Goal: Submit feedback/report problem

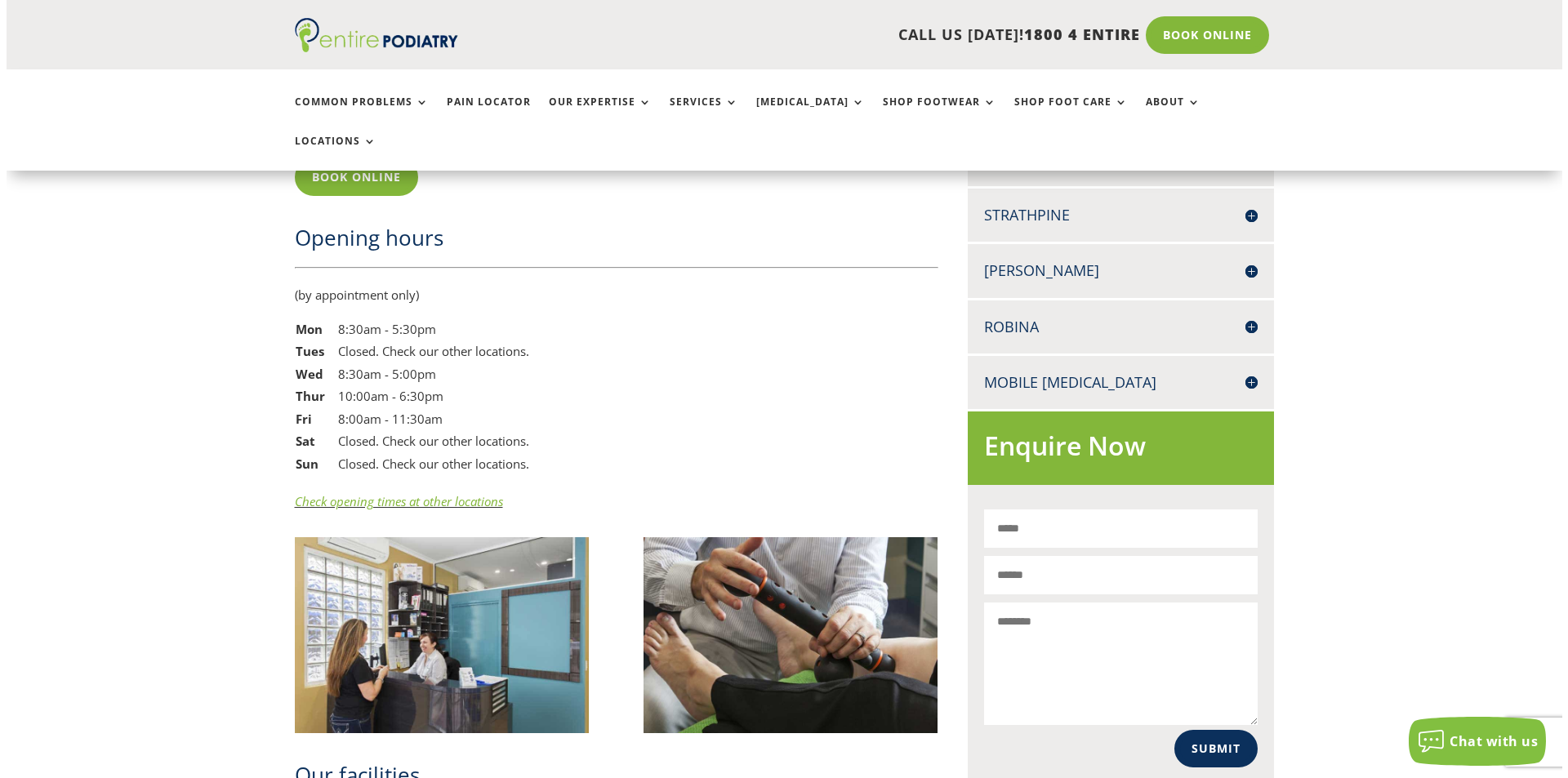
scroll to position [1371, 0]
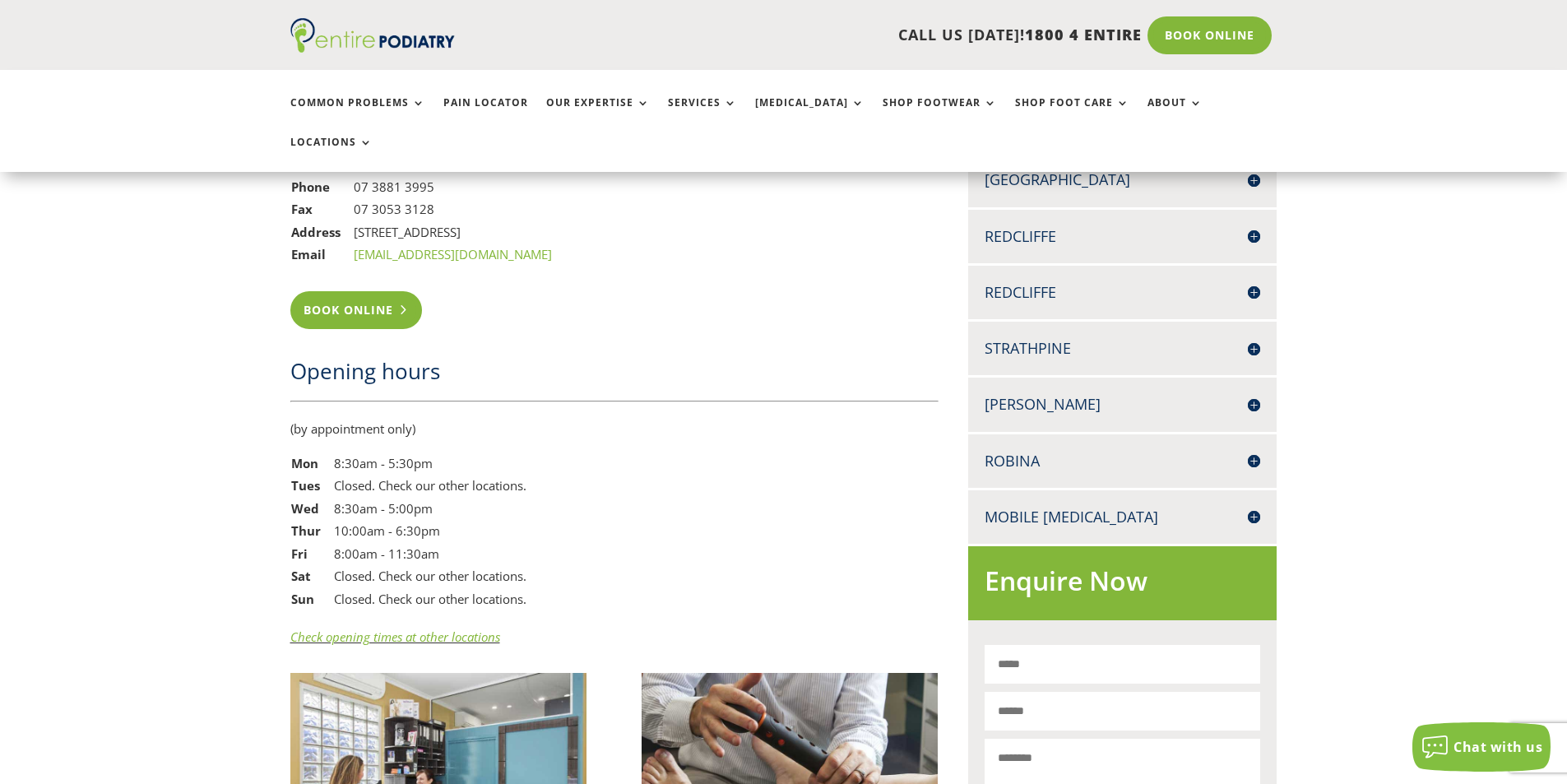
click at [363, 291] on link "Book Online" at bounding box center [356, 310] width 132 height 38
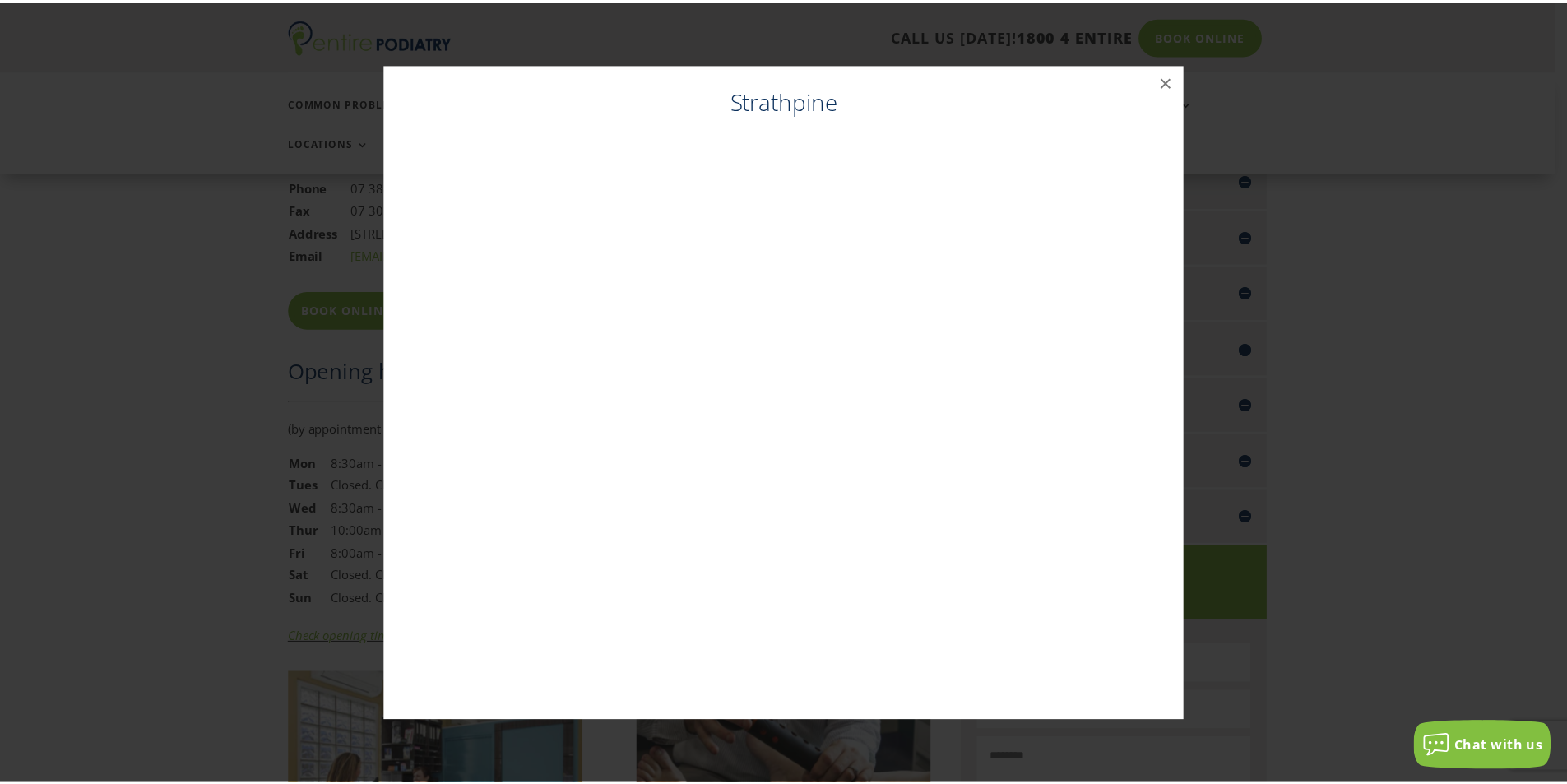
scroll to position [1382, 0]
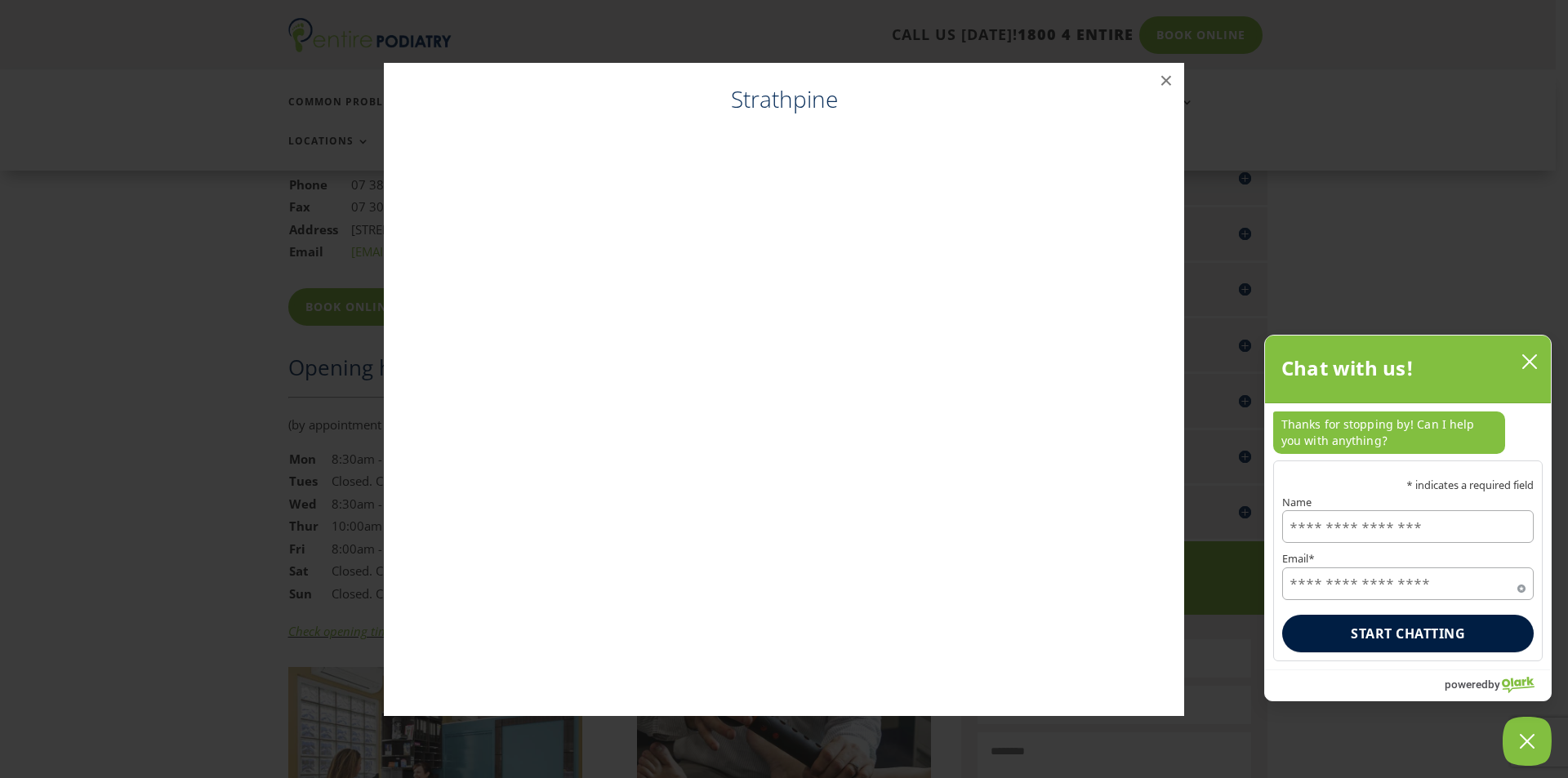
click at [1526, 362] on icon "close chatbox" at bounding box center [1529, 361] width 16 height 16
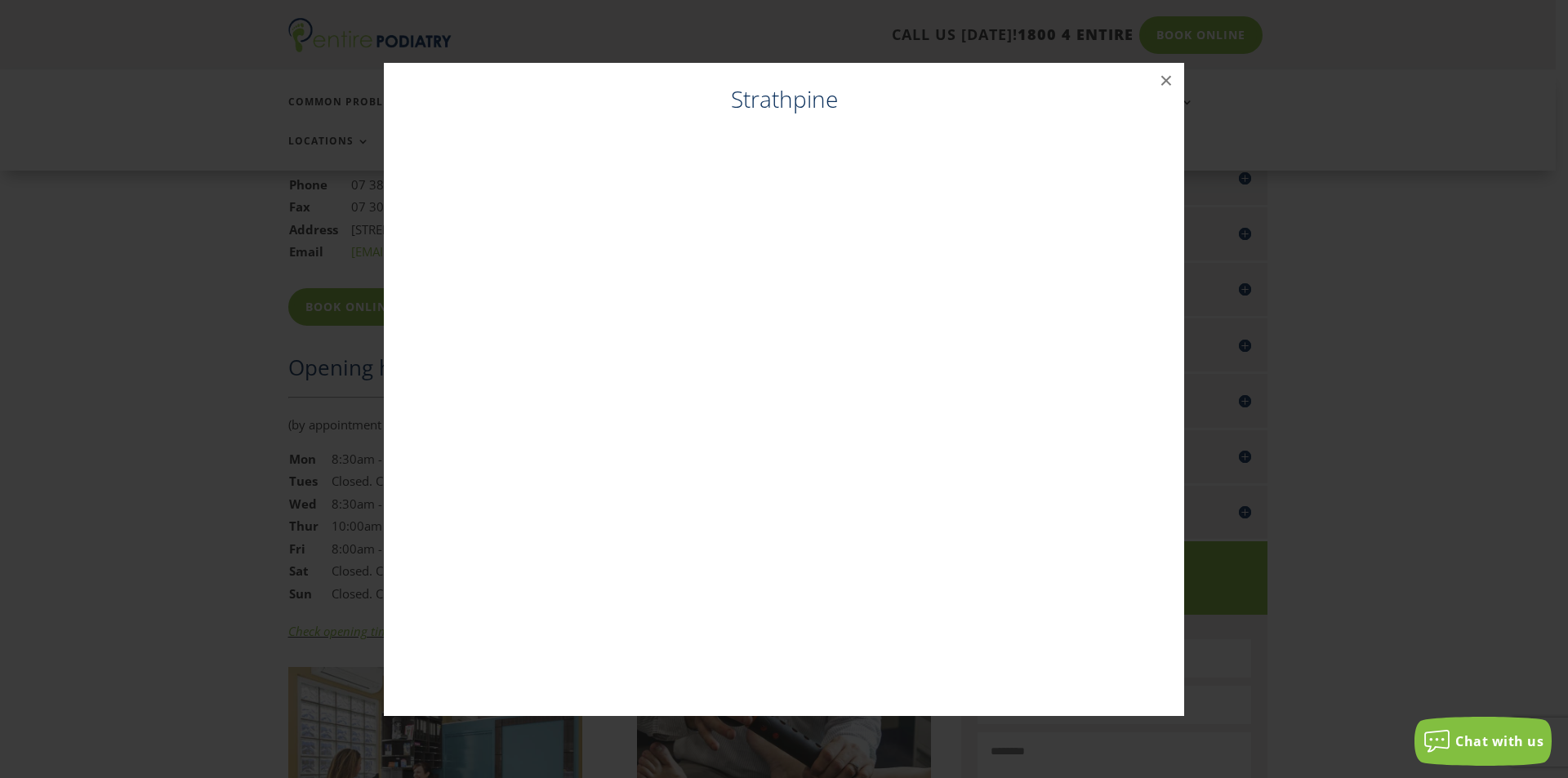
drag, startPoint x: 1464, startPoint y: 751, endPoint x: 1465, endPoint y: 743, distance: 8.1
click at [1464, 749] on div "Chat with us" at bounding box center [1483, 741] width 137 height 26
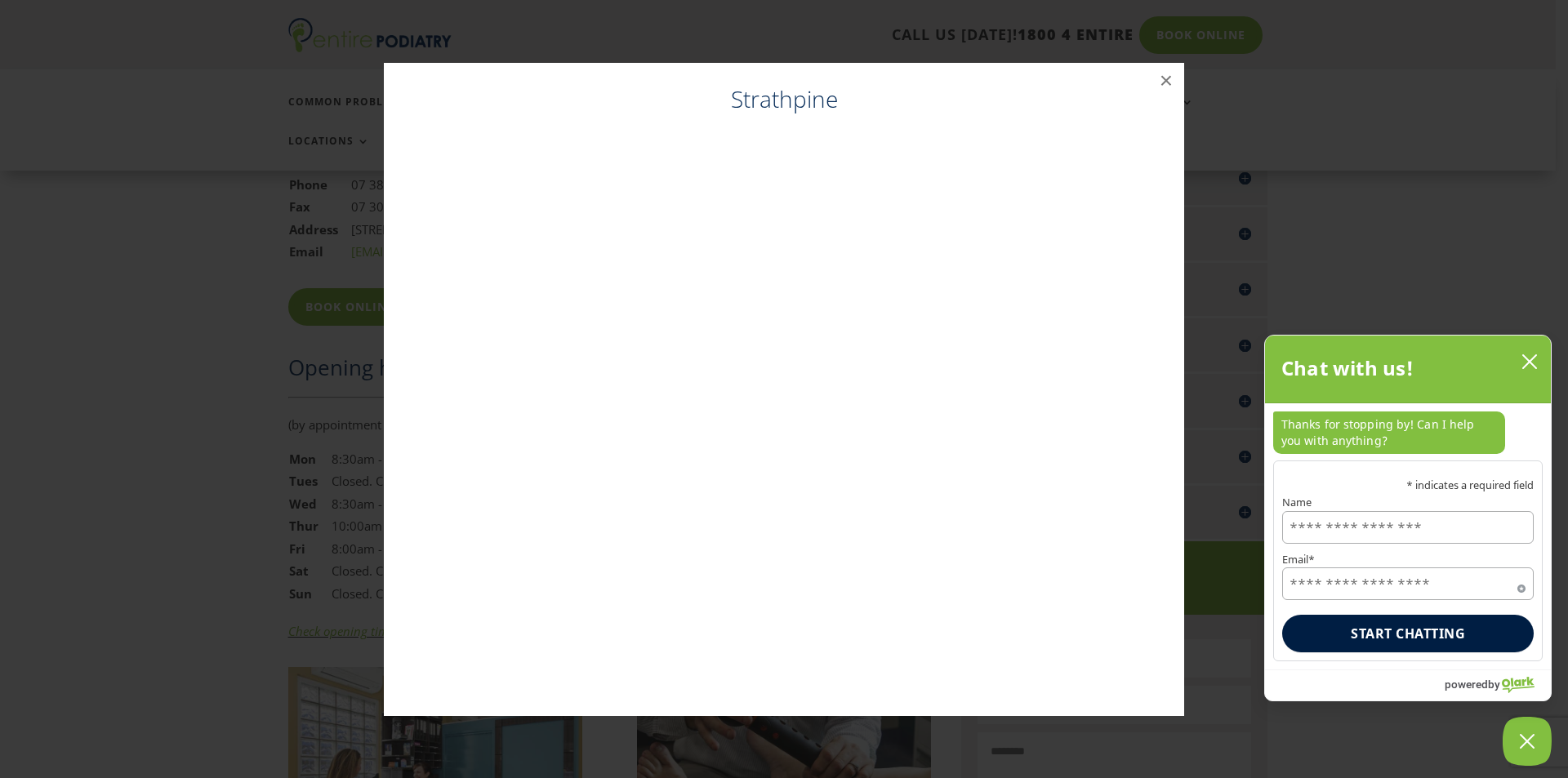
click at [1359, 528] on input "Name" at bounding box center [1408, 528] width 251 height 33
click at [1376, 541] on input "Name" at bounding box center [1408, 528] width 251 height 33
click at [1372, 529] on input "Name" at bounding box center [1408, 528] width 251 height 33
click at [1532, 353] on button "close chatbox" at bounding box center [1529, 361] width 26 height 25
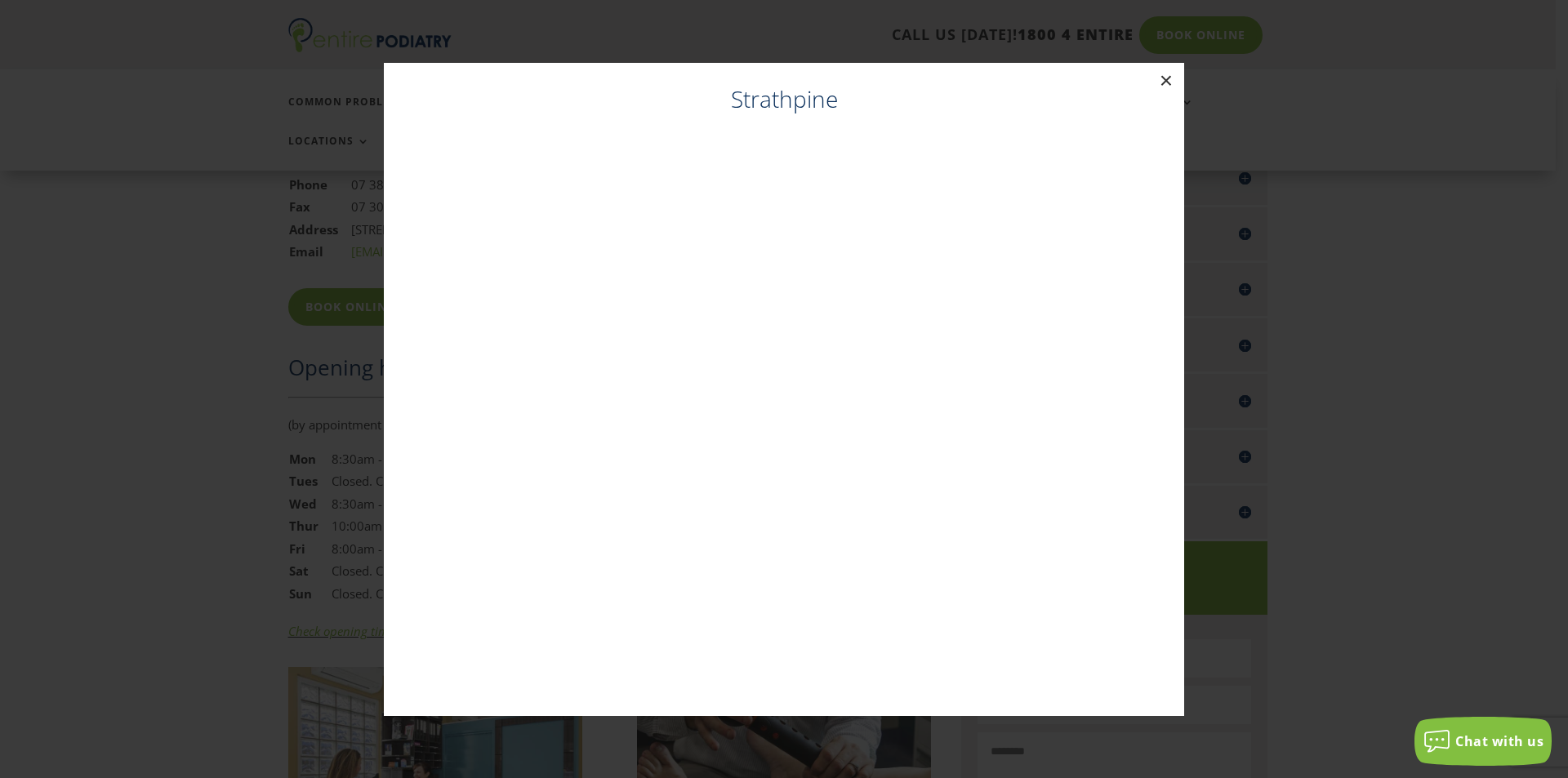
click at [1165, 83] on button "×" at bounding box center [1166, 81] width 36 height 36
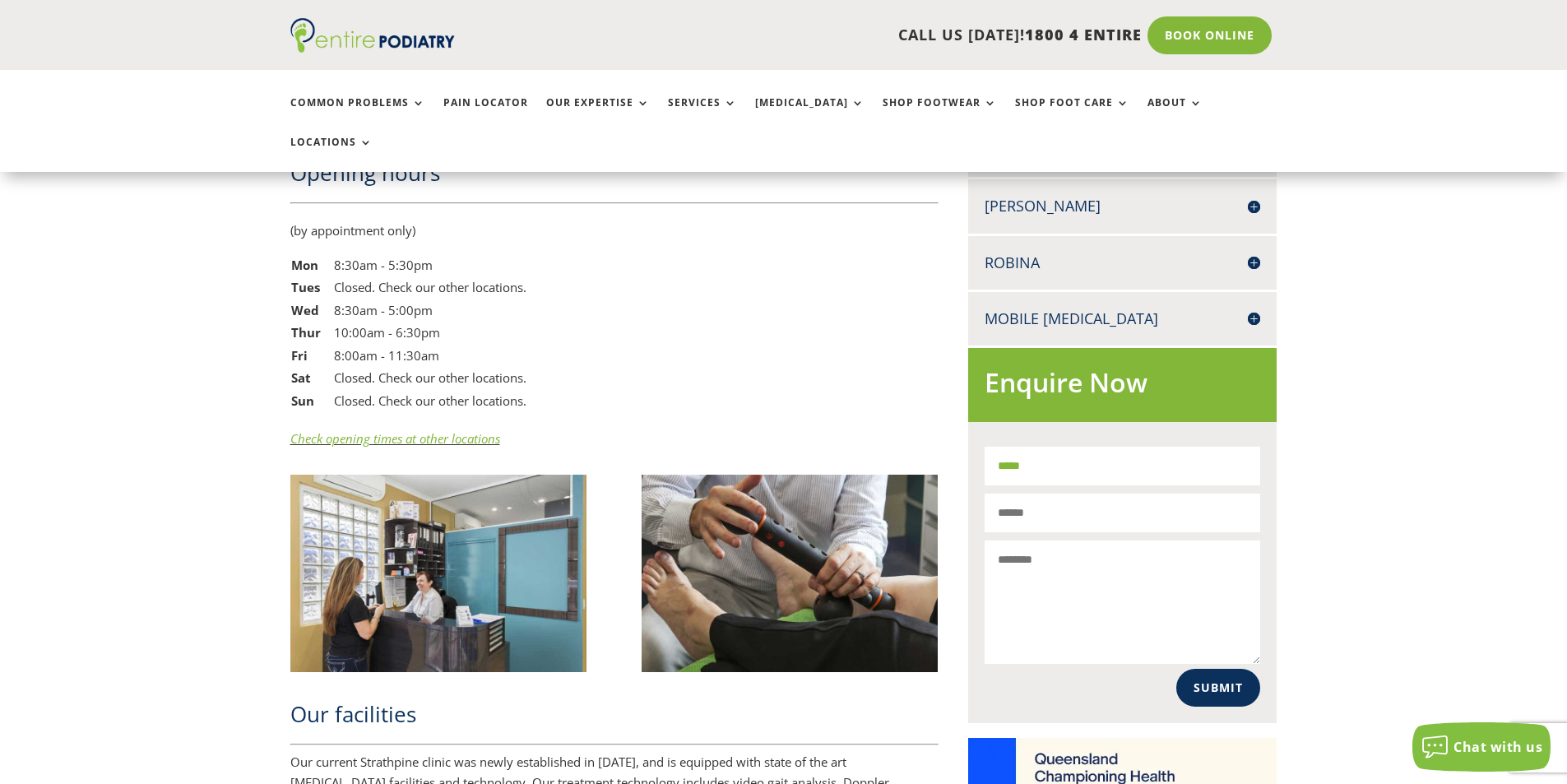
click at [1141, 447] on input "Name*" at bounding box center [1123, 466] width 277 height 39
type input "**********"
click at [1075, 494] on input "Email*" at bounding box center [1123, 513] width 277 height 39
type input "**********"
drag, startPoint x: 1065, startPoint y: 539, endPoint x: 1077, endPoint y: 539, distance: 12.0
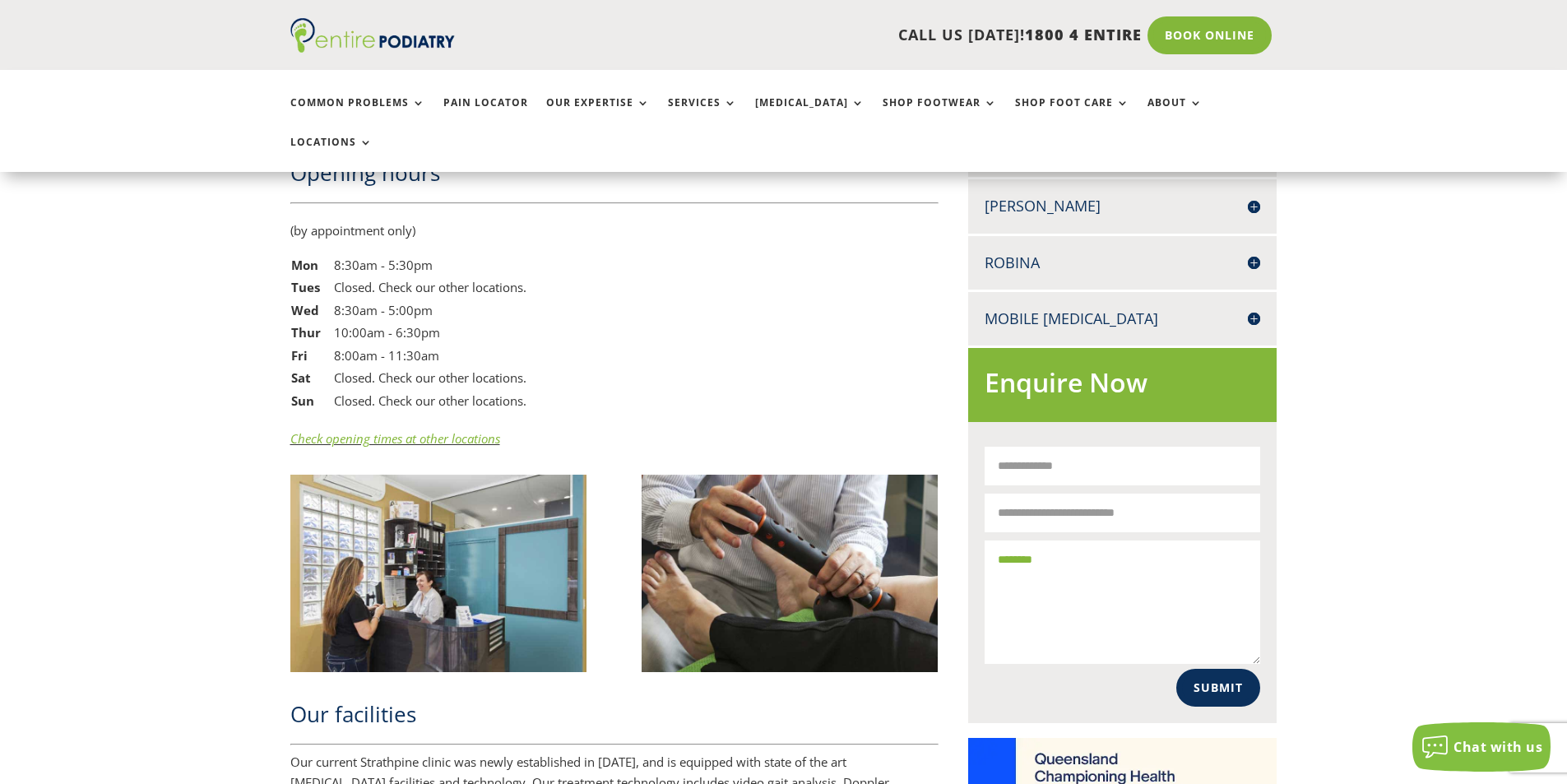
click at [1065, 540] on textarea "Message*" at bounding box center [1123, 602] width 277 height 124
type textarea "**********"
click at [1220, 668] on button "Submit" at bounding box center [1215, 687] width 93 height 38
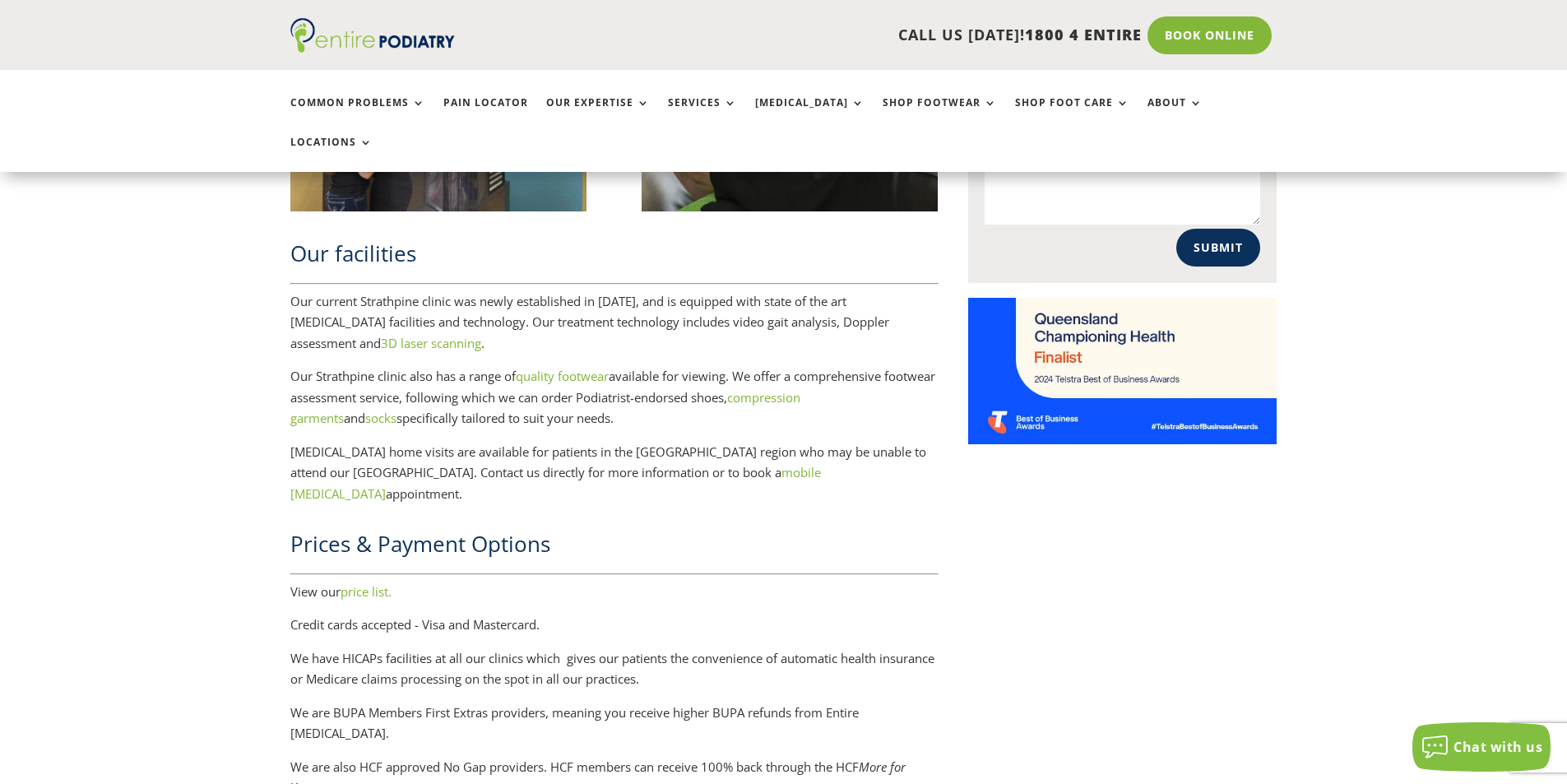
scroll to position [1777, 0]
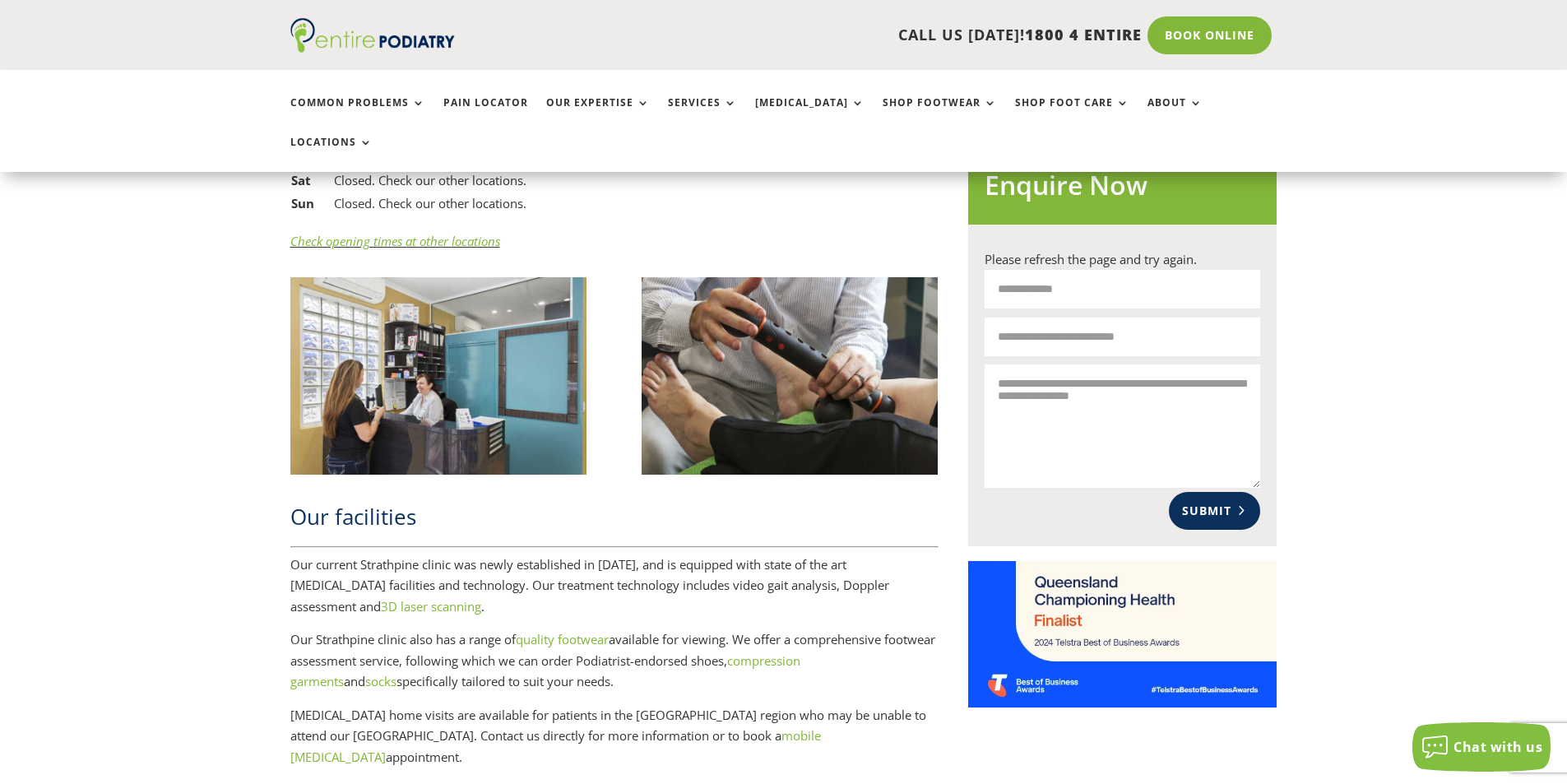
click at [1237, 492] on button "Submit" at bounding box center [1215, 511] width 93 height 38
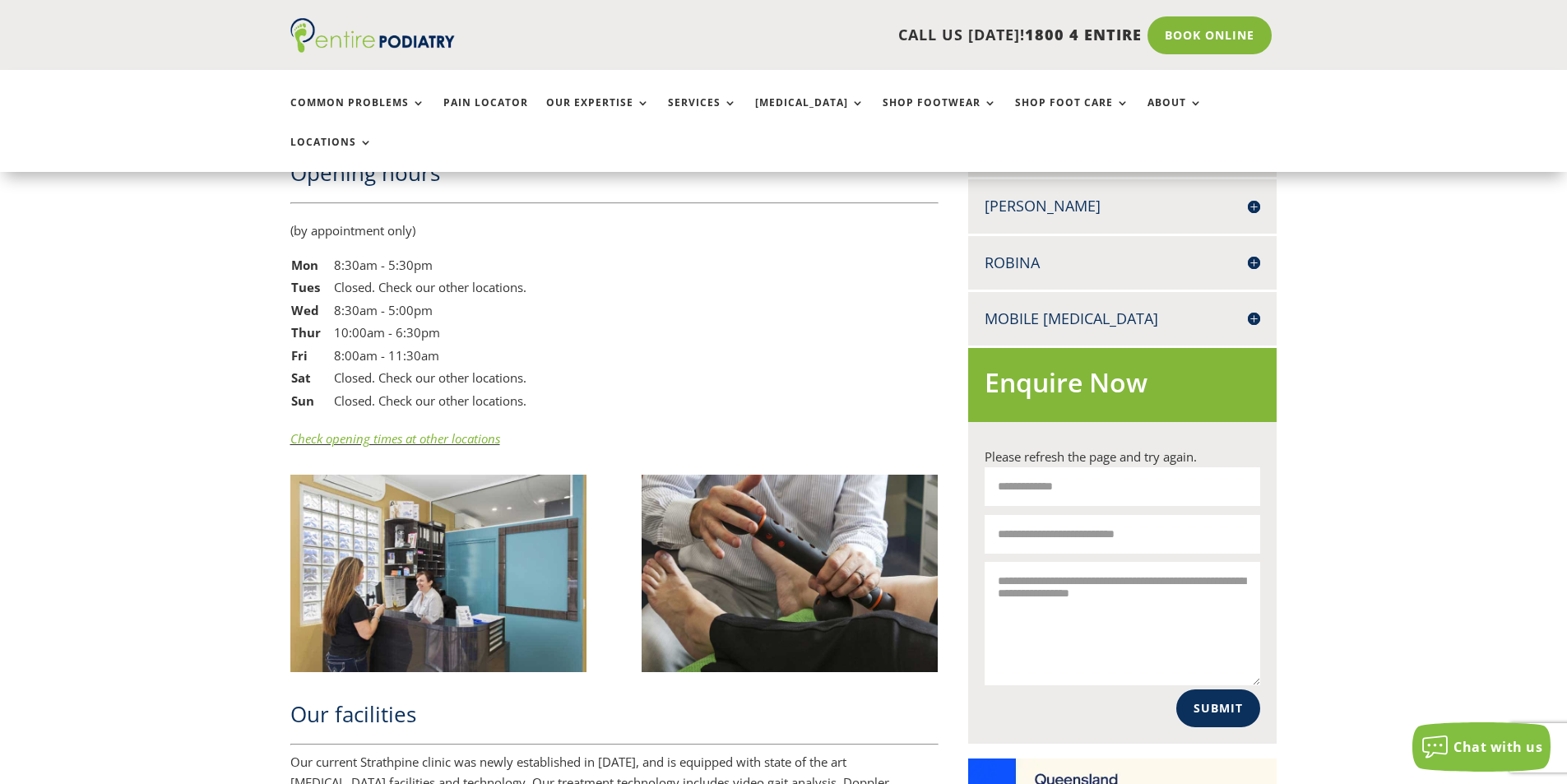
scroll to position [1391, 0]
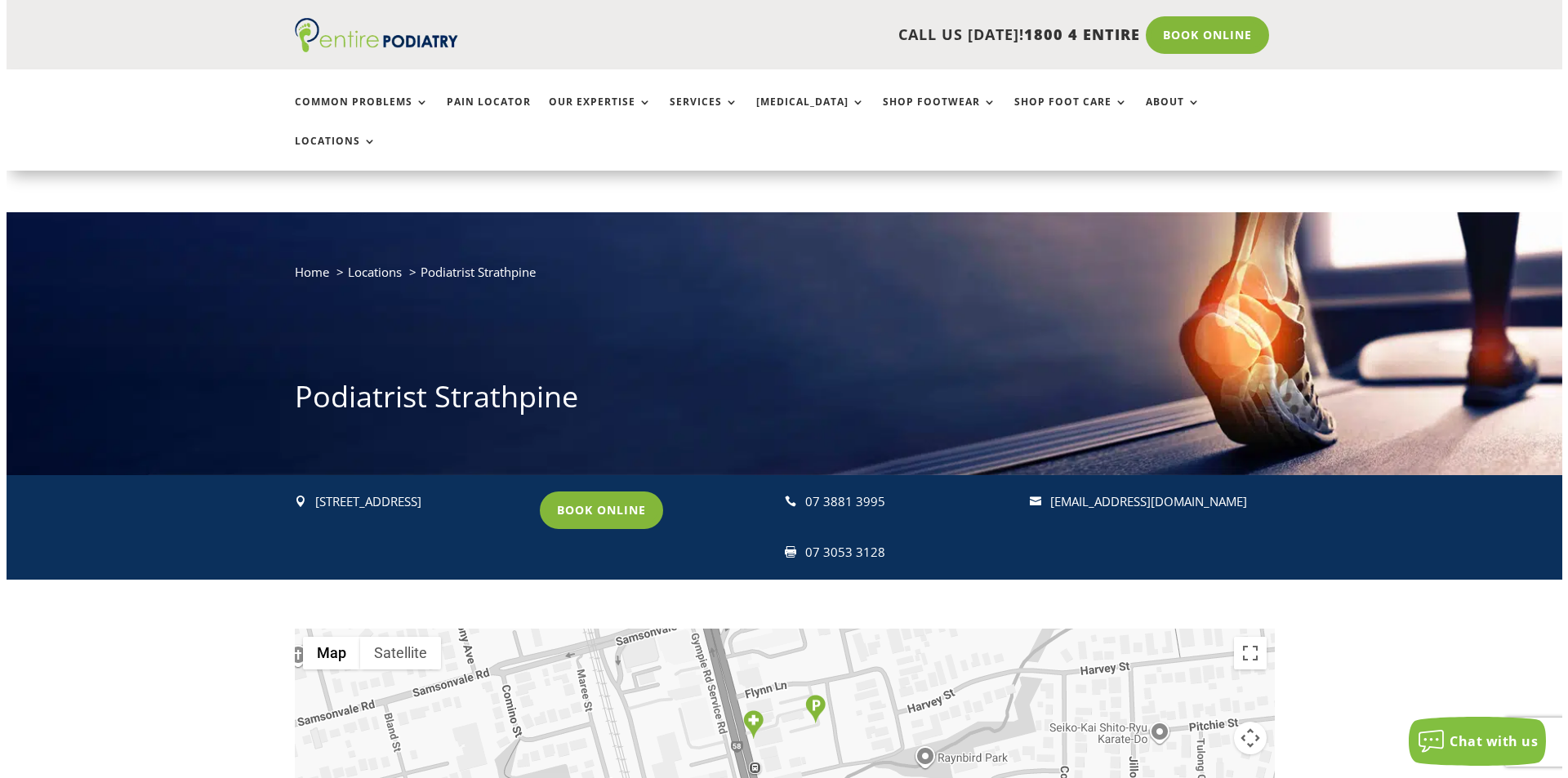
scroll to position [196, 0]
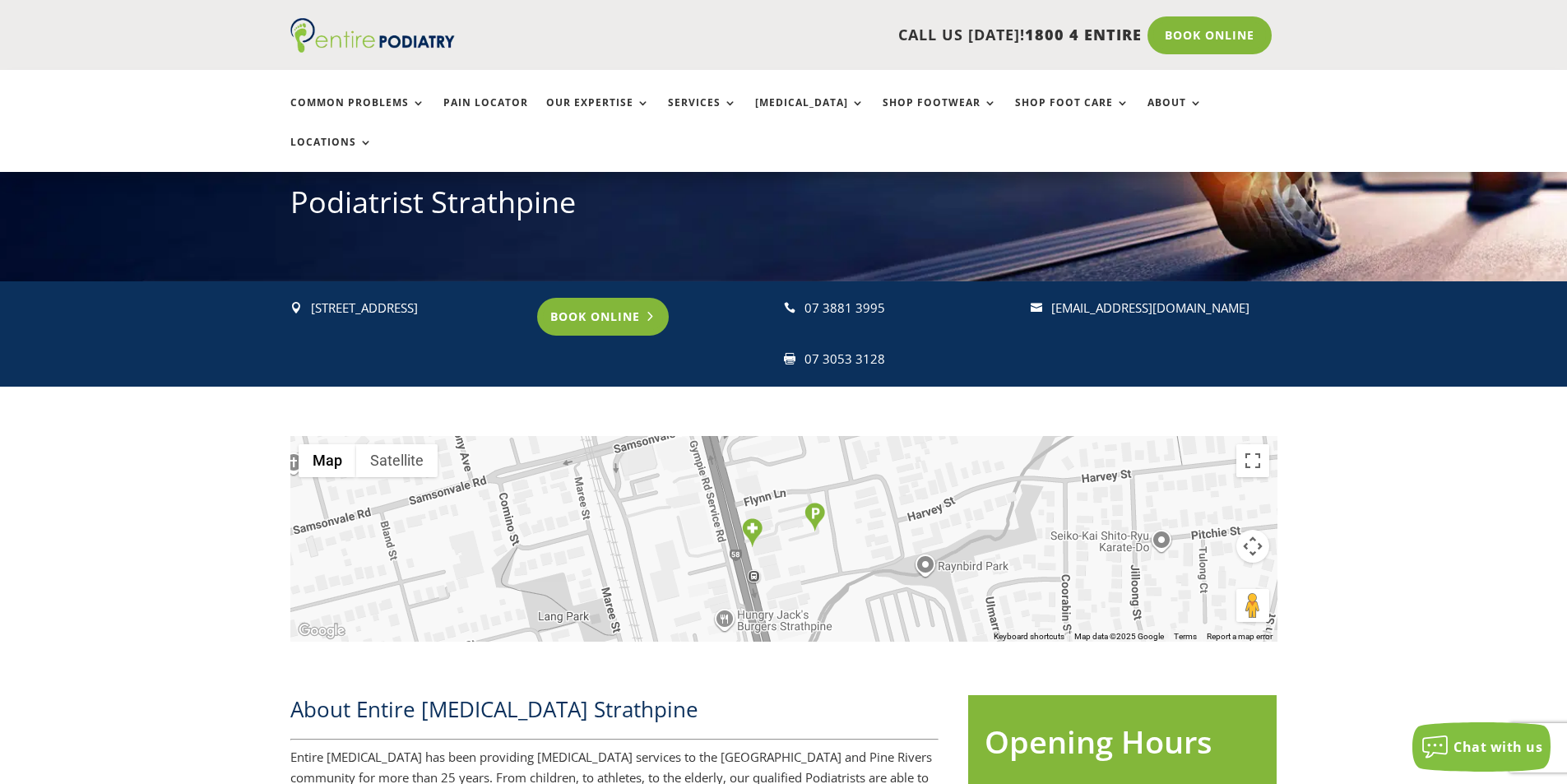
click at [573, 297] on link "Book Online" at bounding box center [603, 316] width 132 height 38
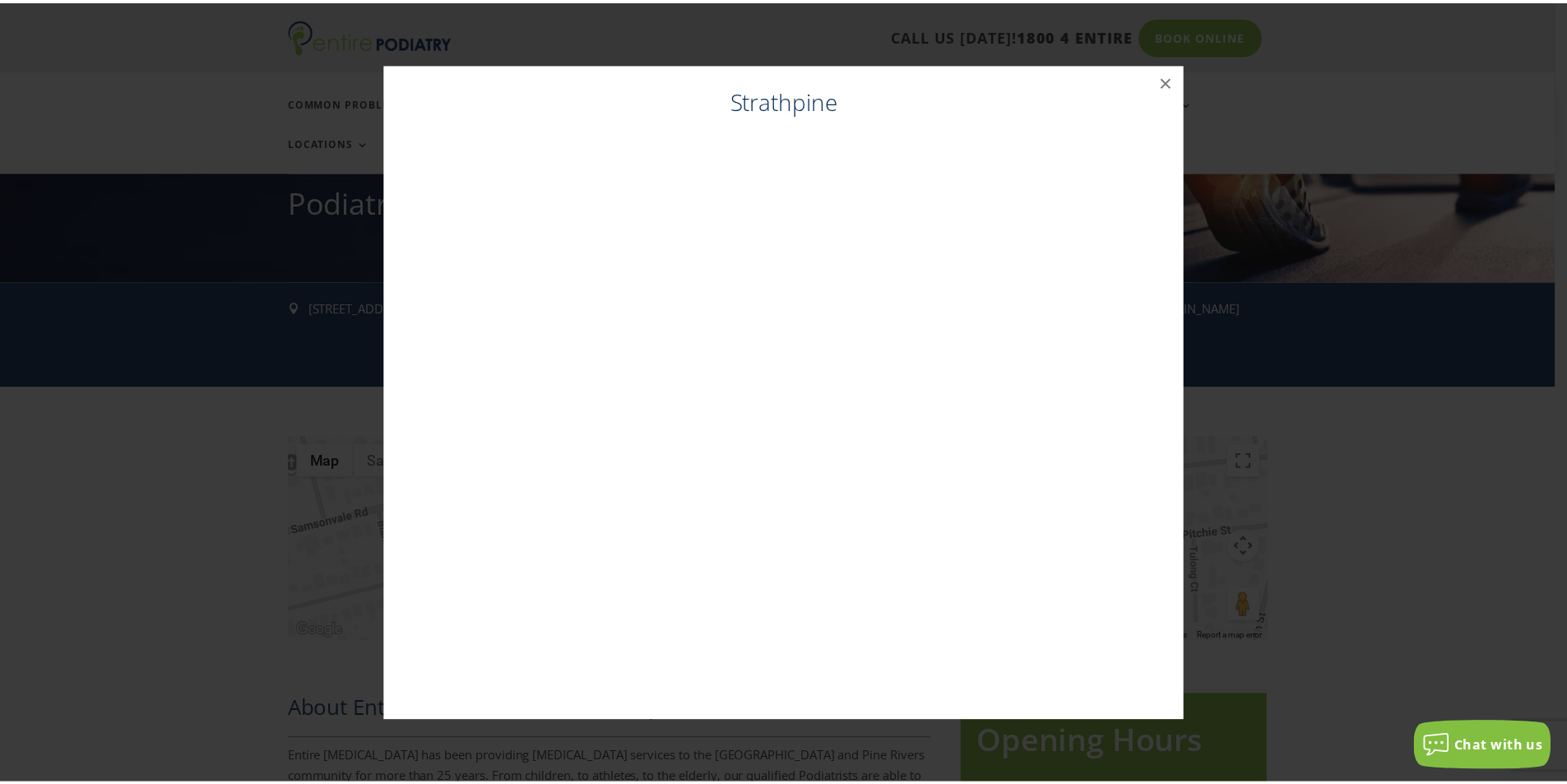
scroll to position [198, 0]
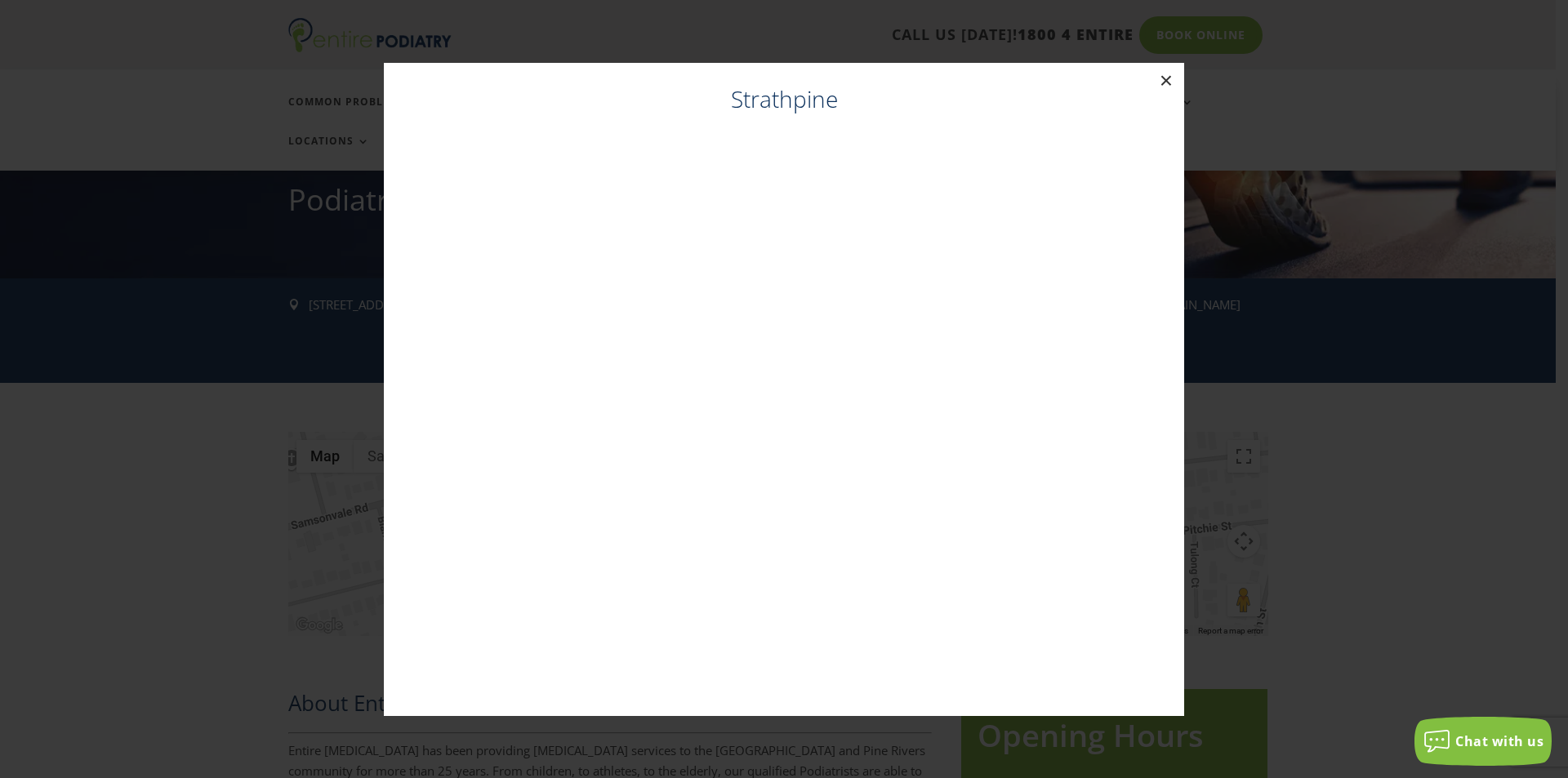
click at [1163, 87] on button "×" at bounding box center [1166, 81] width 36 height 36
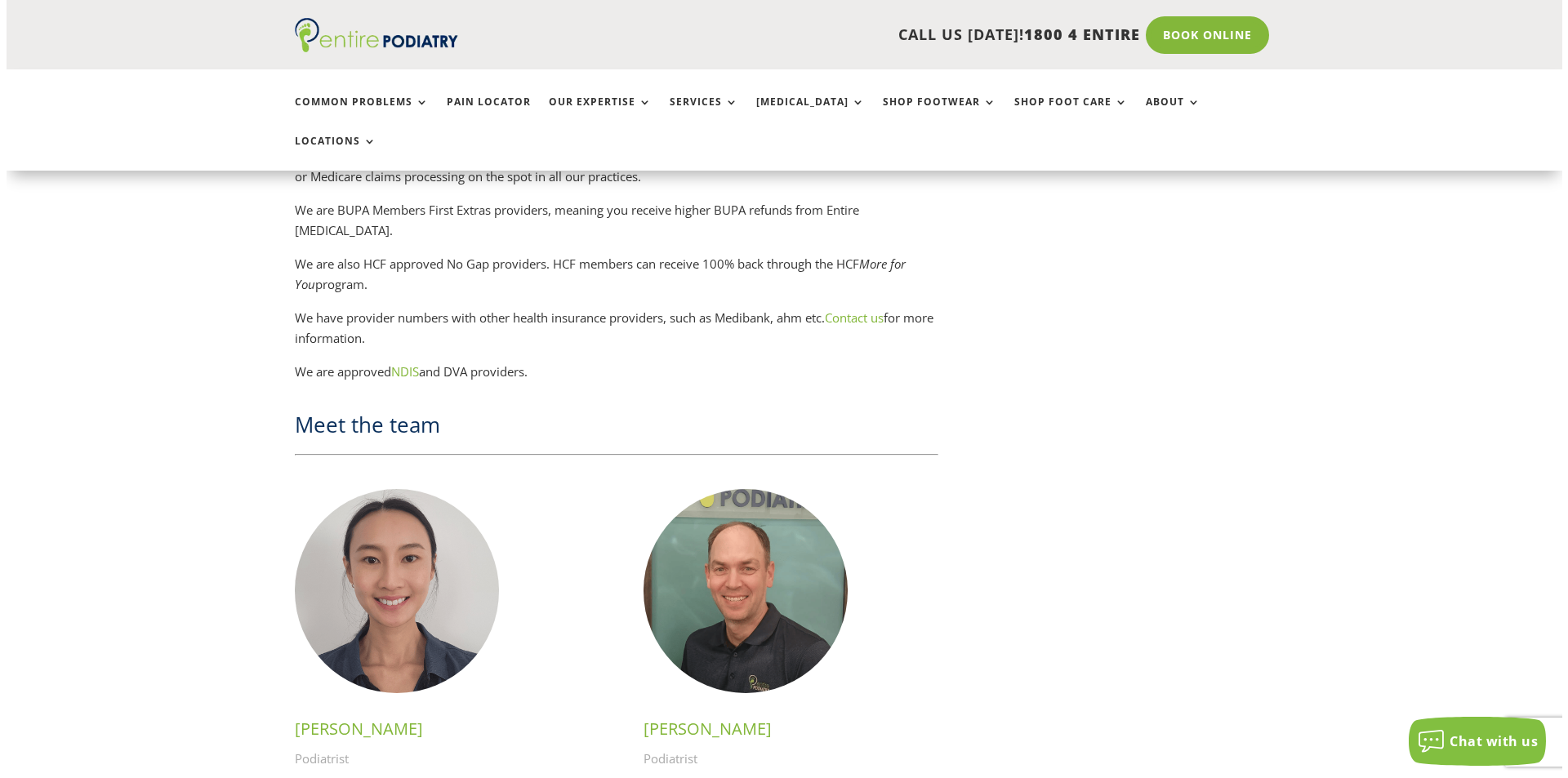
scroll to position [2396, 0]
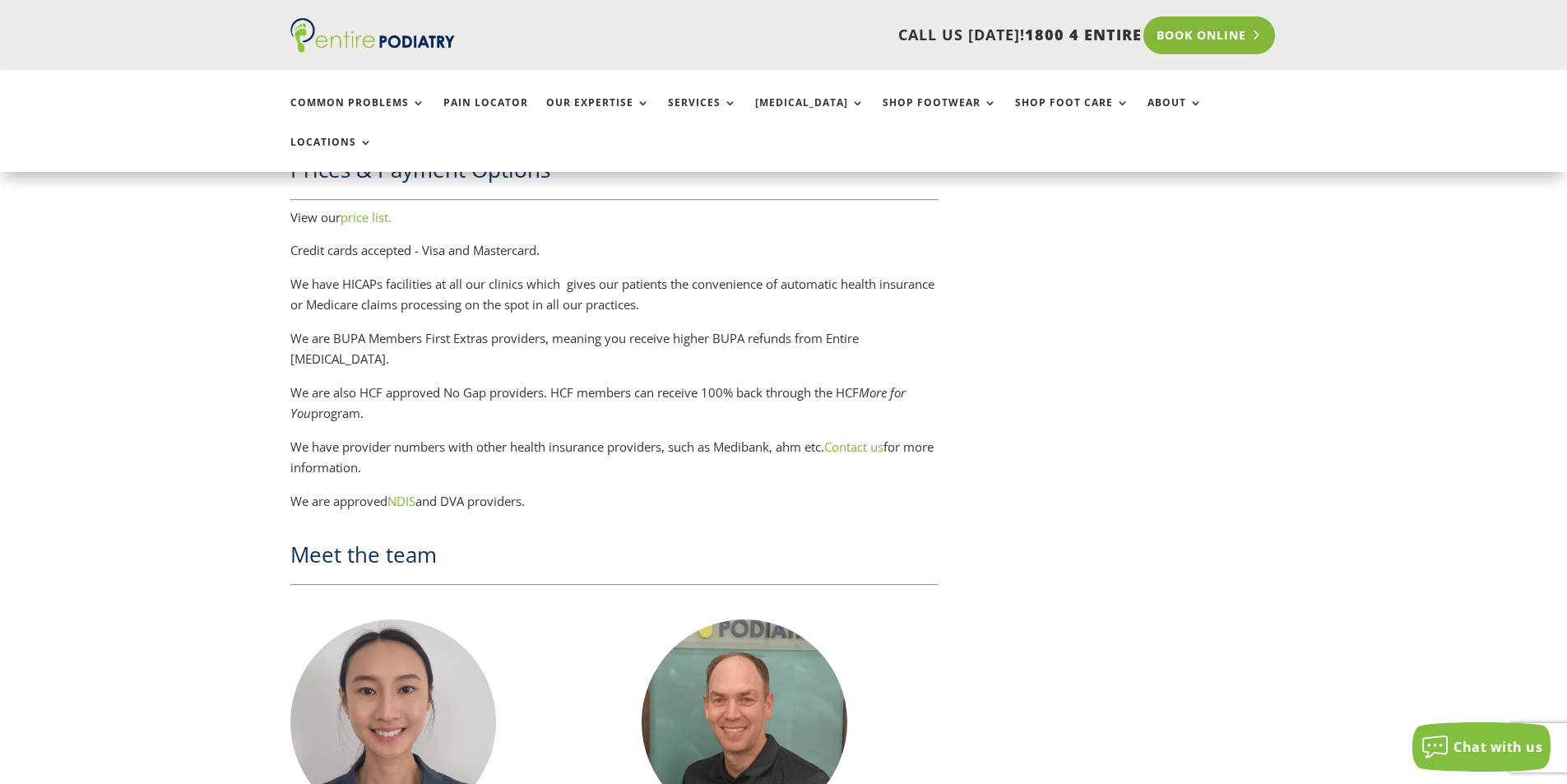
click at [1172, 36] on link "Book Online" at bounding box center [1209, 35] width 132 height 38
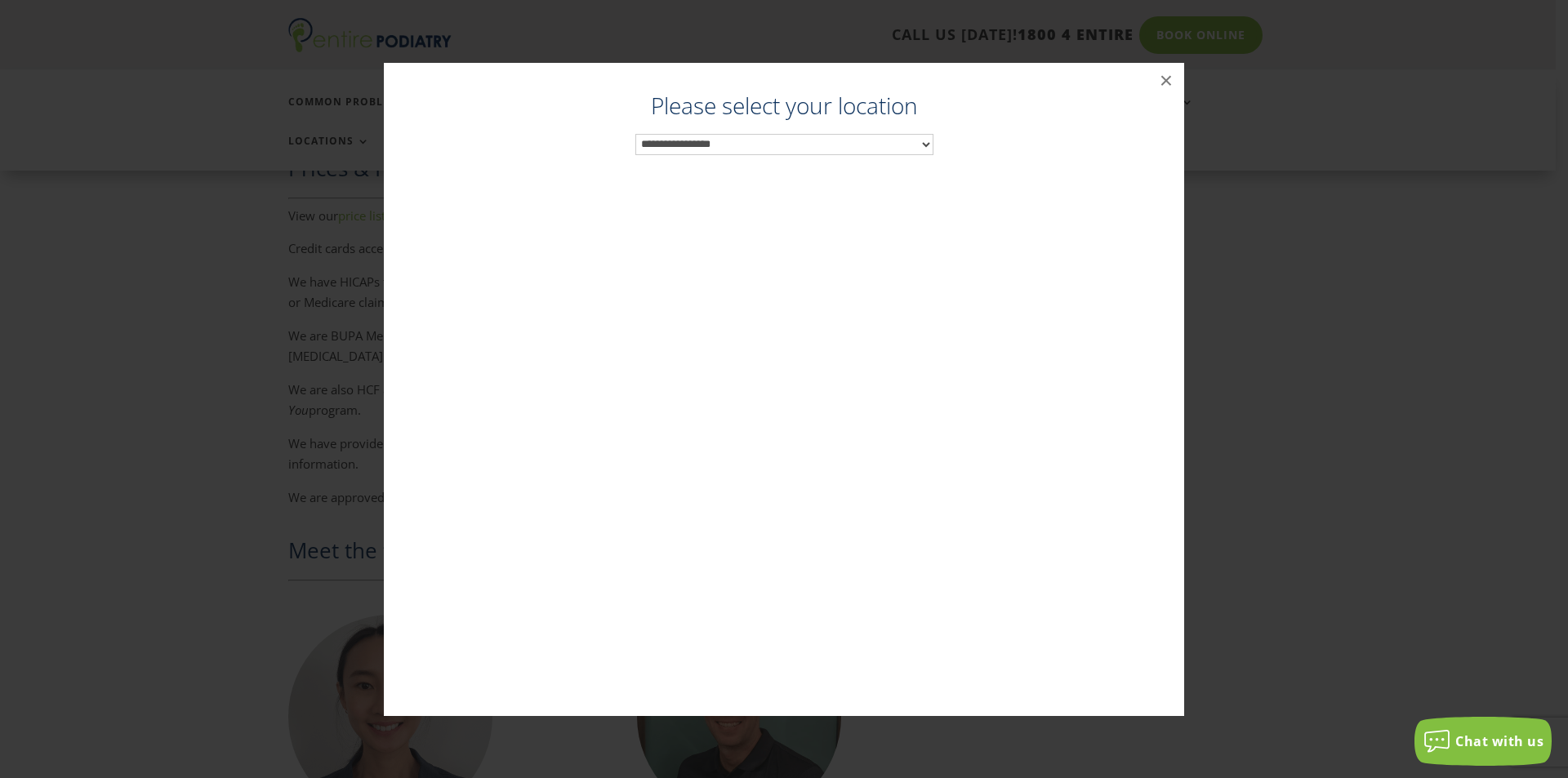
scroll to position [2397, 0]
click at [775, 137] on select "**********" at bounding box center [784, 144] width 298 height 21
click at [1160, 86] on button "×" at bounding box center [1166, 81] width 36 height 36
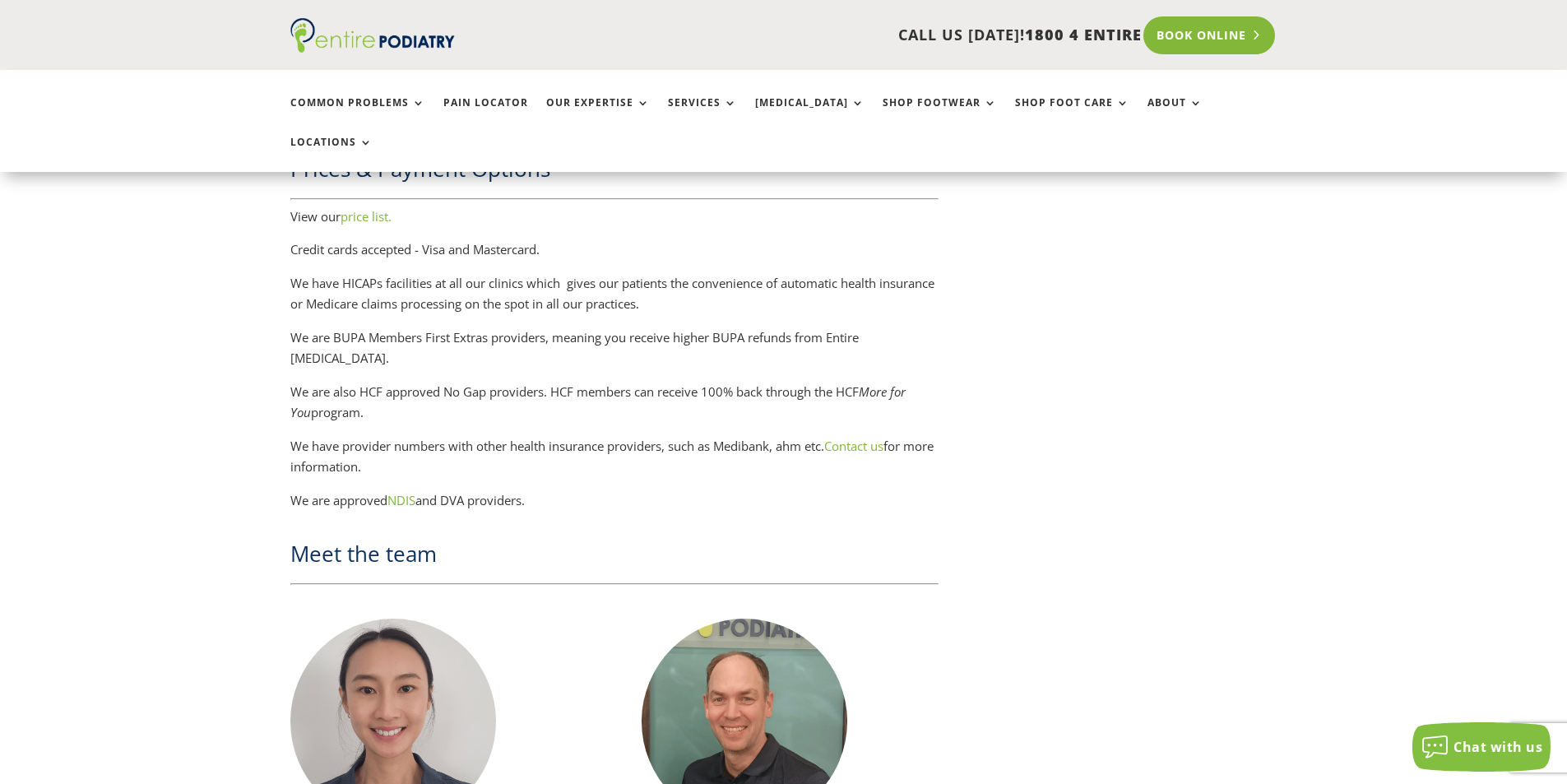
click at [1196, 37] on link "Book Online" at bounding box center [1209, 35] width 132 height 38
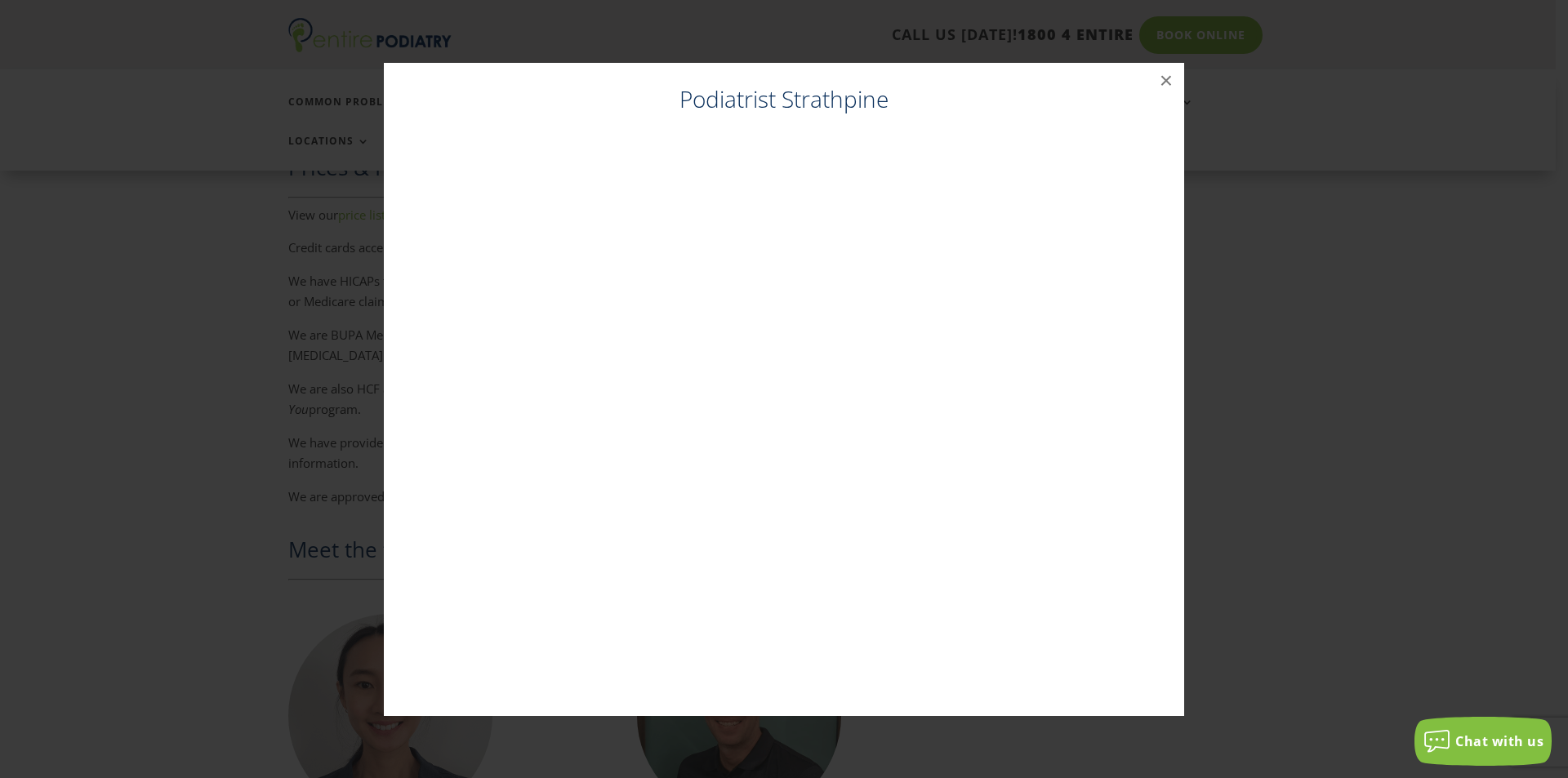
scroll to position [2397, 0]
